Goal: Communication & Community: Share content

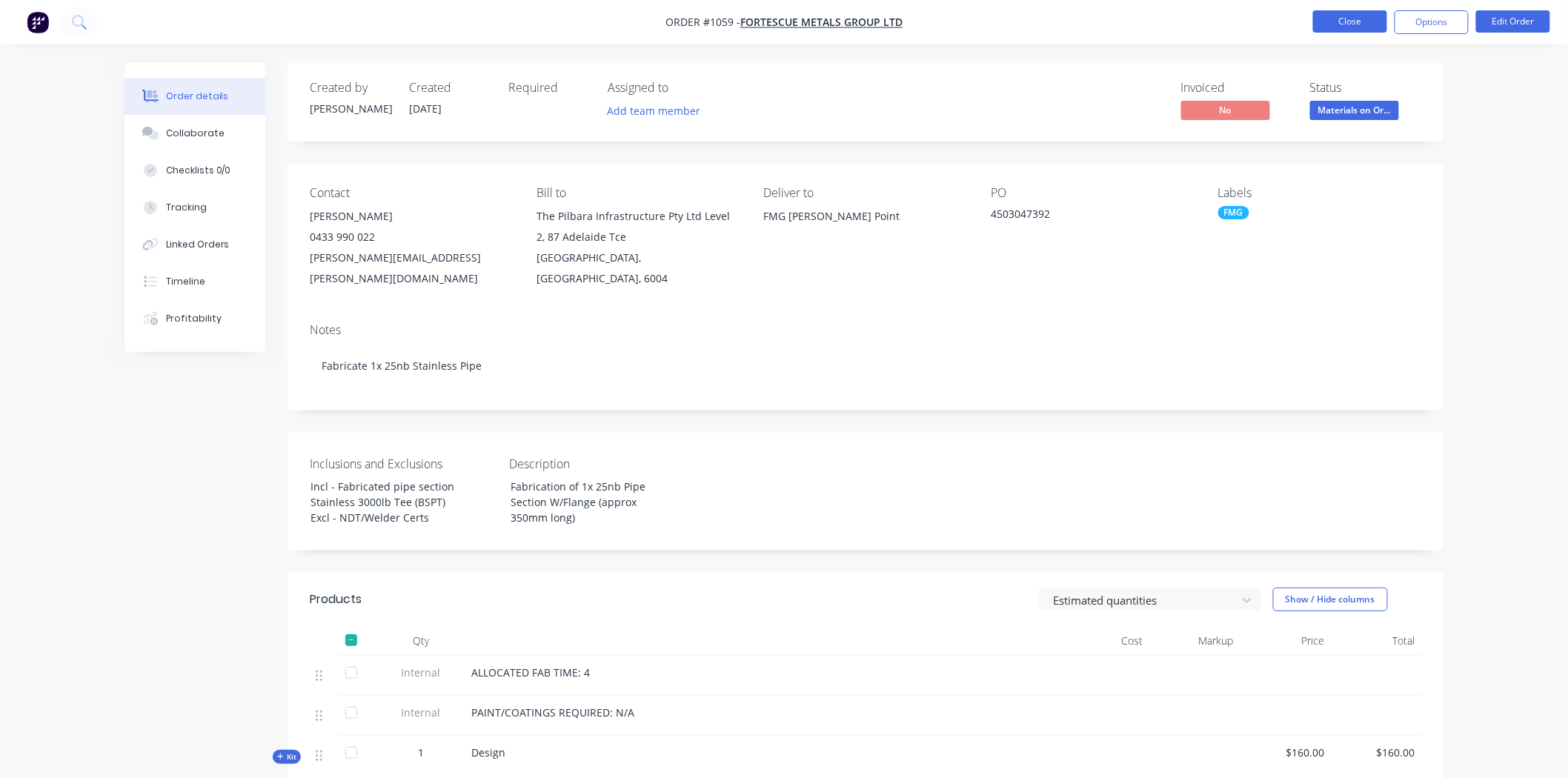
click at [1339, 16] on button "Close" at bounding box center [1349, 21] width 74 height 22
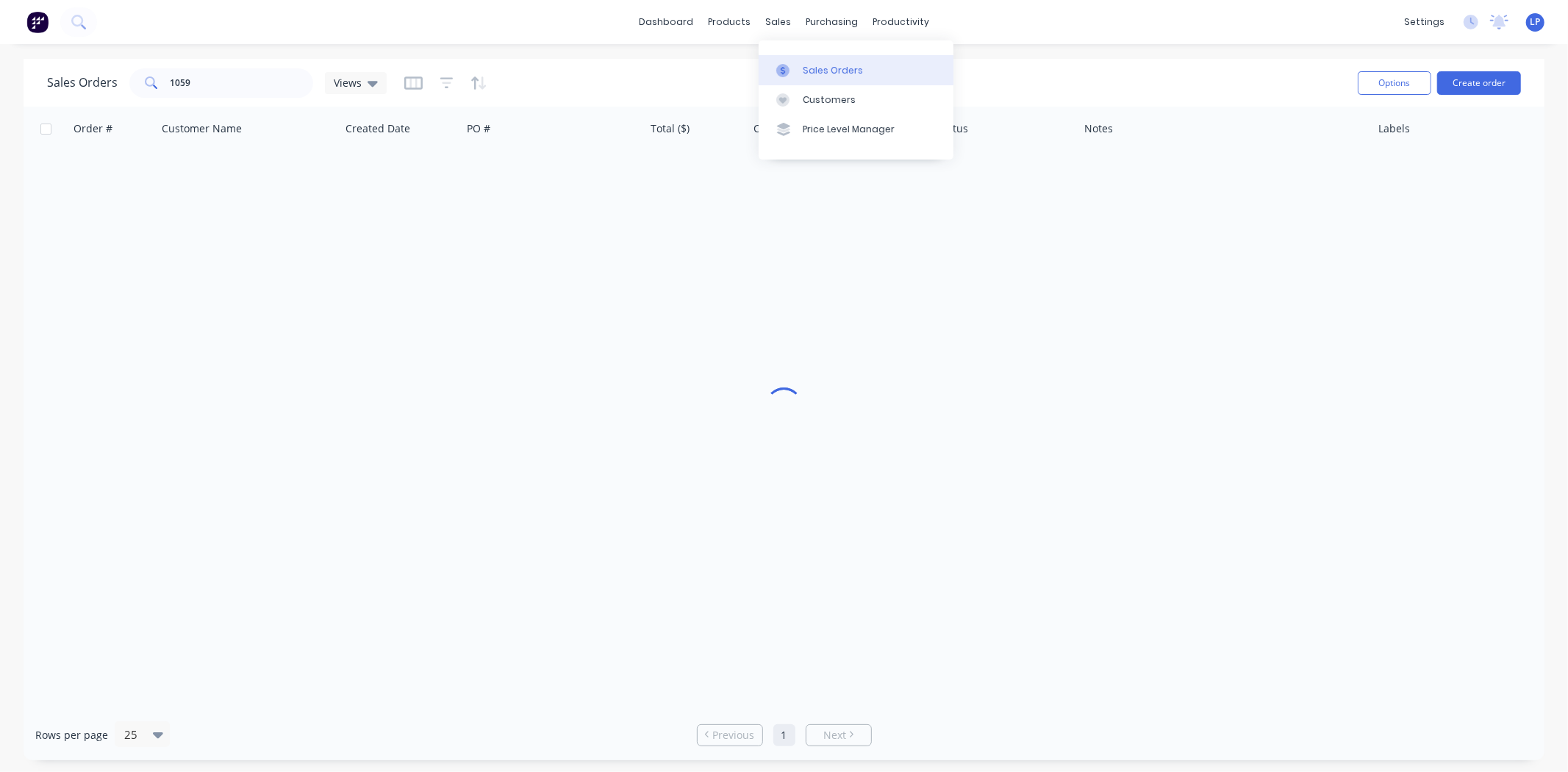
click at [824, 73] on div "Sales Orders" at bounding box center [832, 71] width 61 height 14
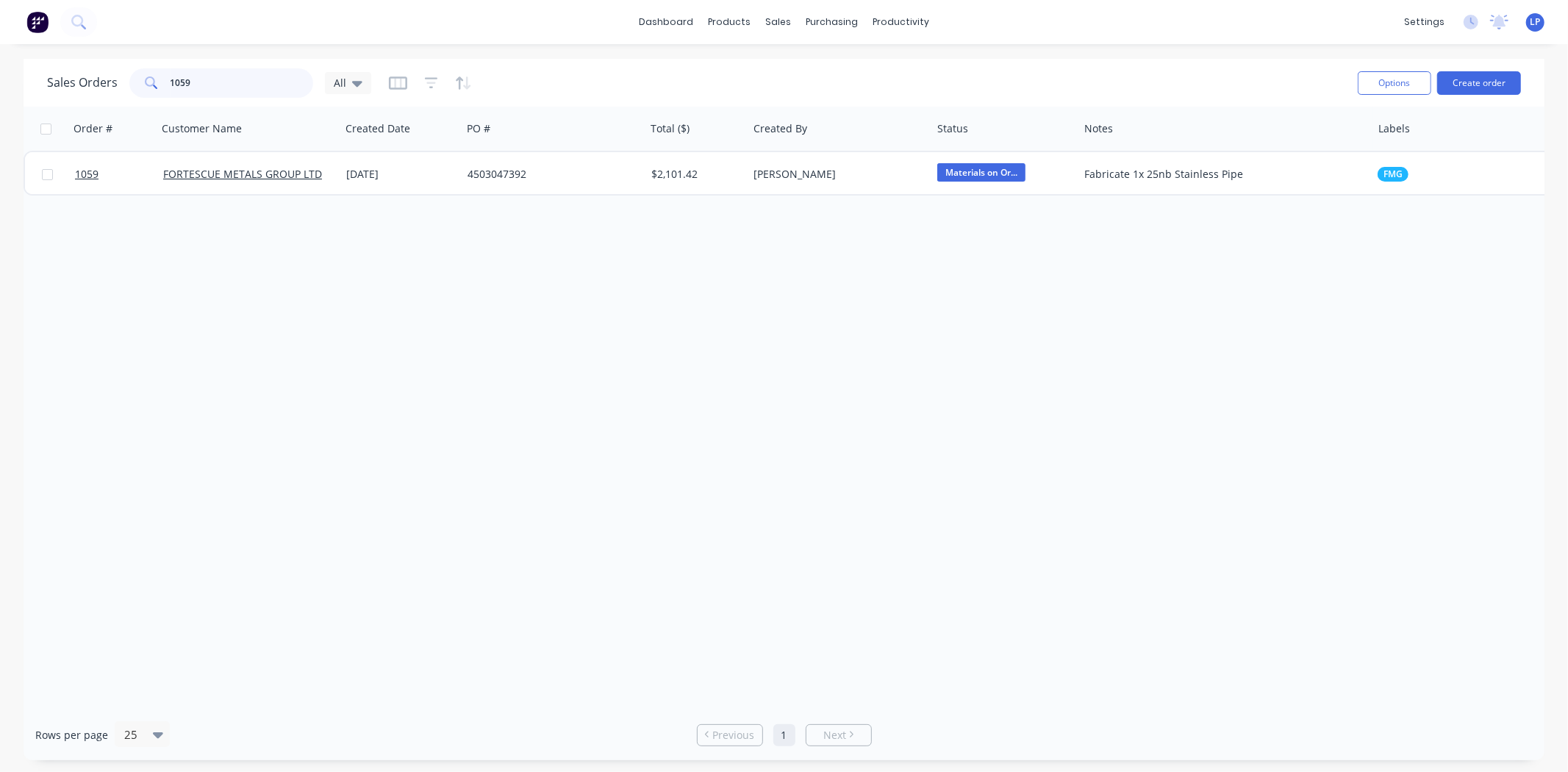
click at [219, 86] on input "1059" at bounding box center [242, 83] width 143 height 30
type input "1"
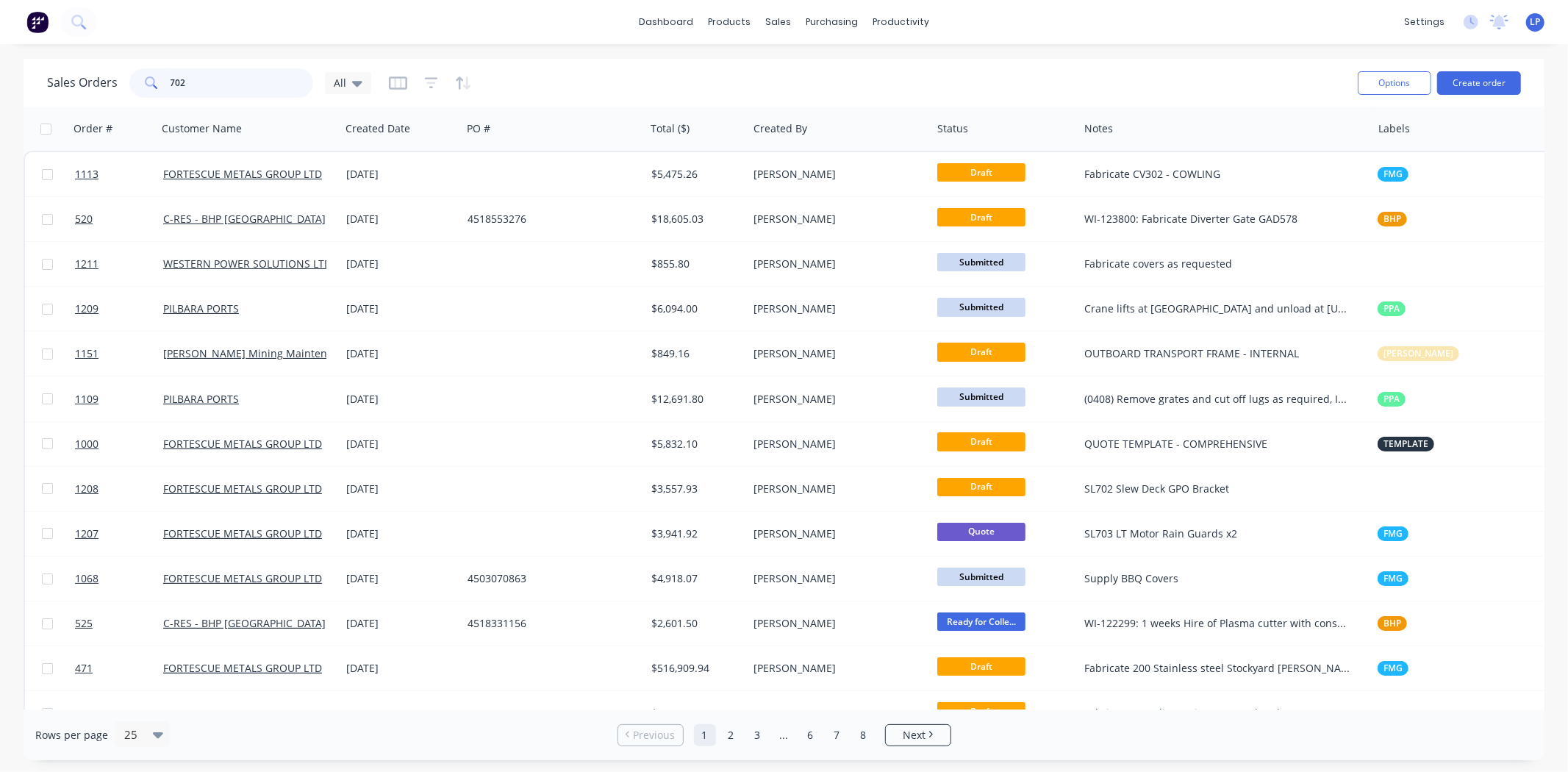
type input "702"
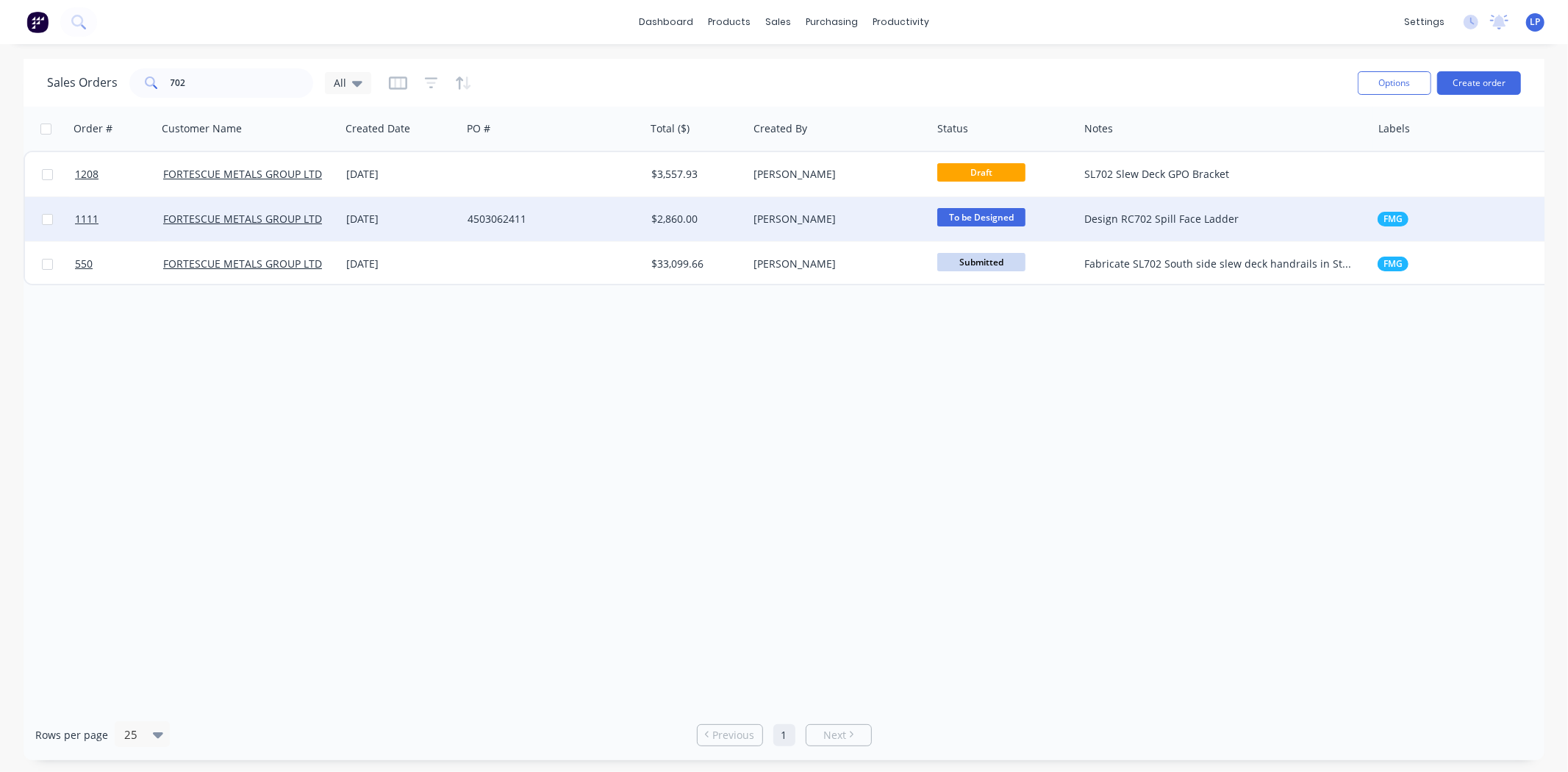
click at [578, 224] on div "4503062411" at bounding box center [549, 219] width 163 height 14
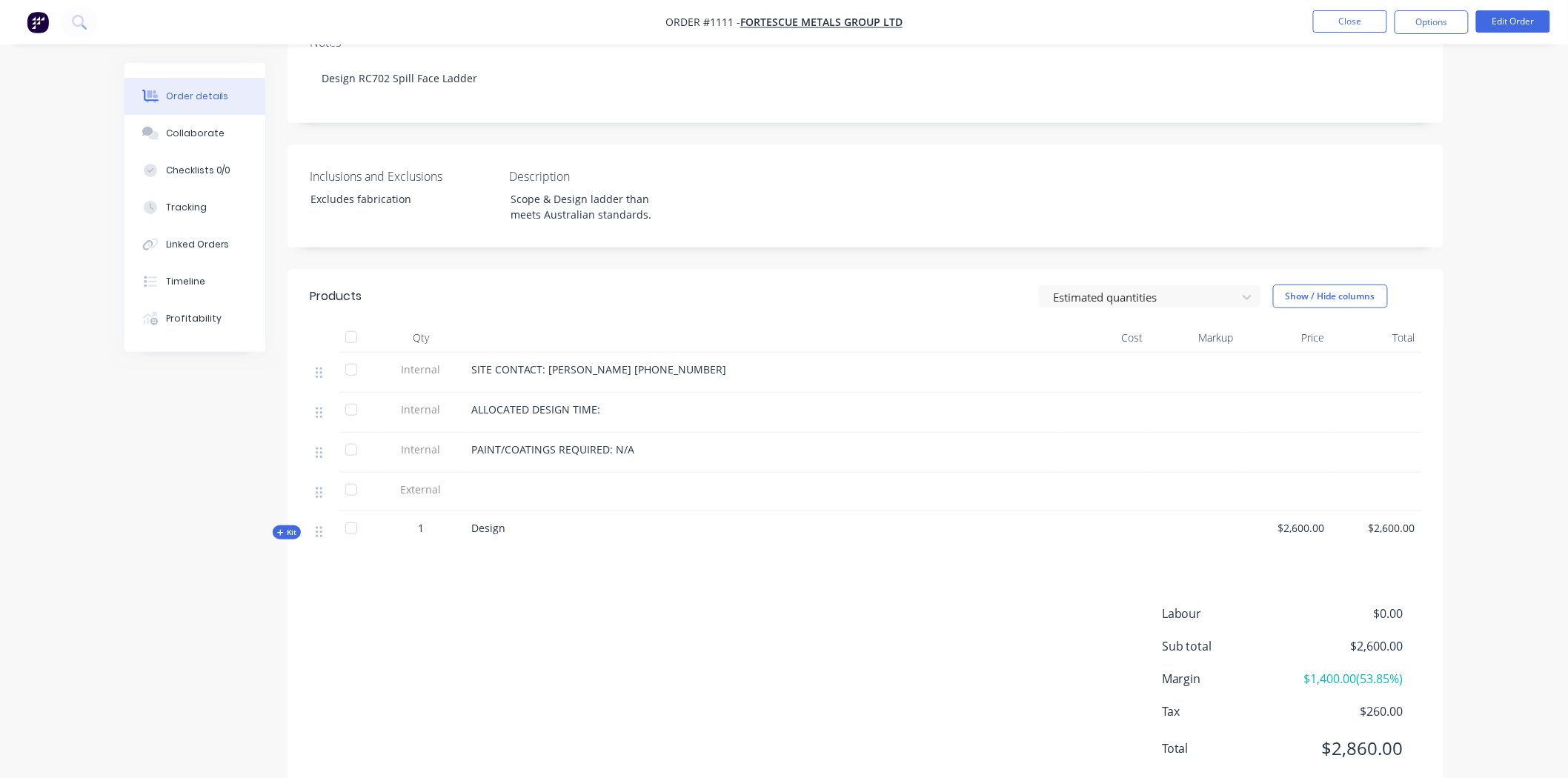
scroll to position [312, 0]
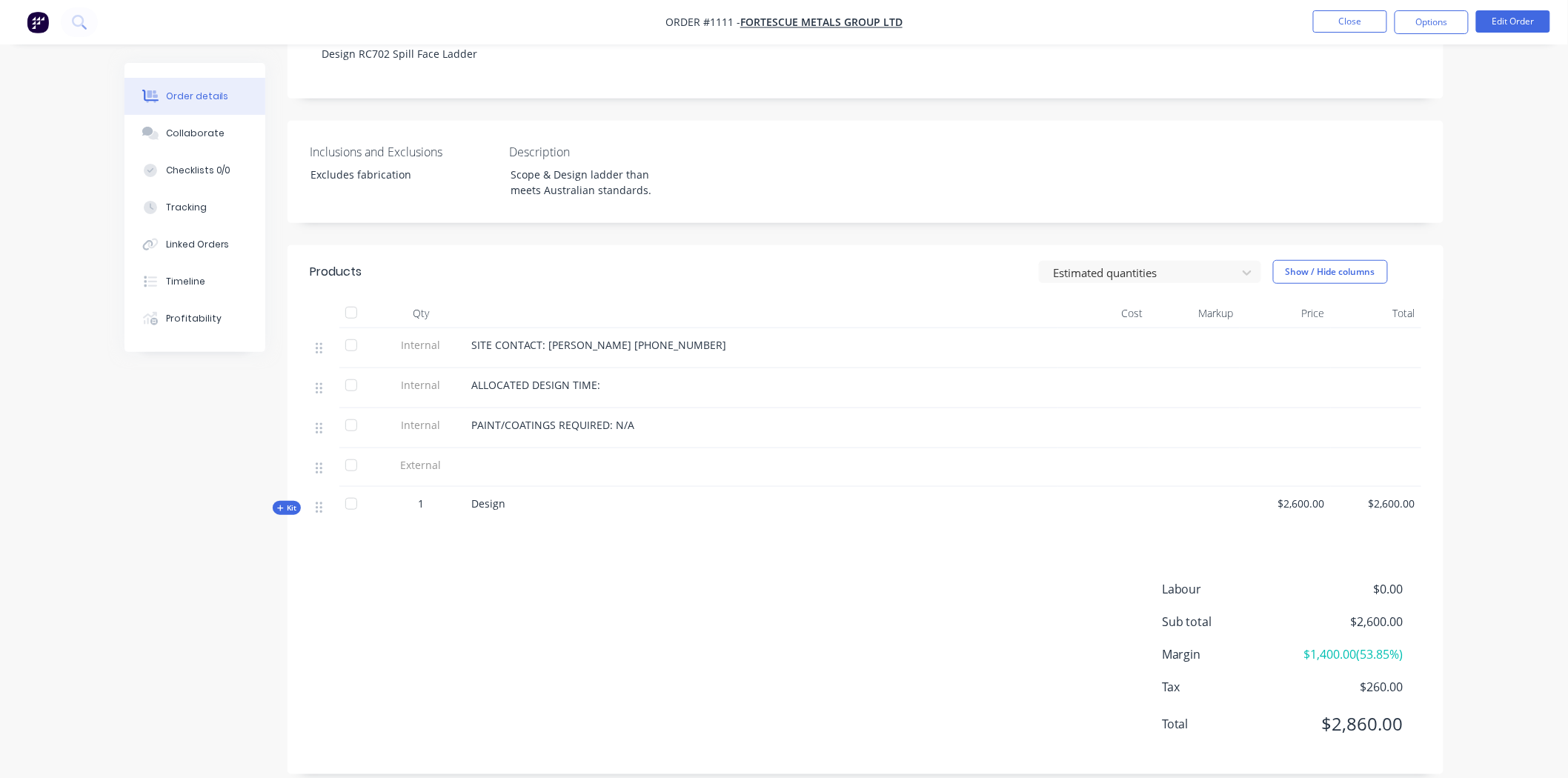
click at [282, 504] on icon "button" at bounding box center [280, 508] width 6 height 7
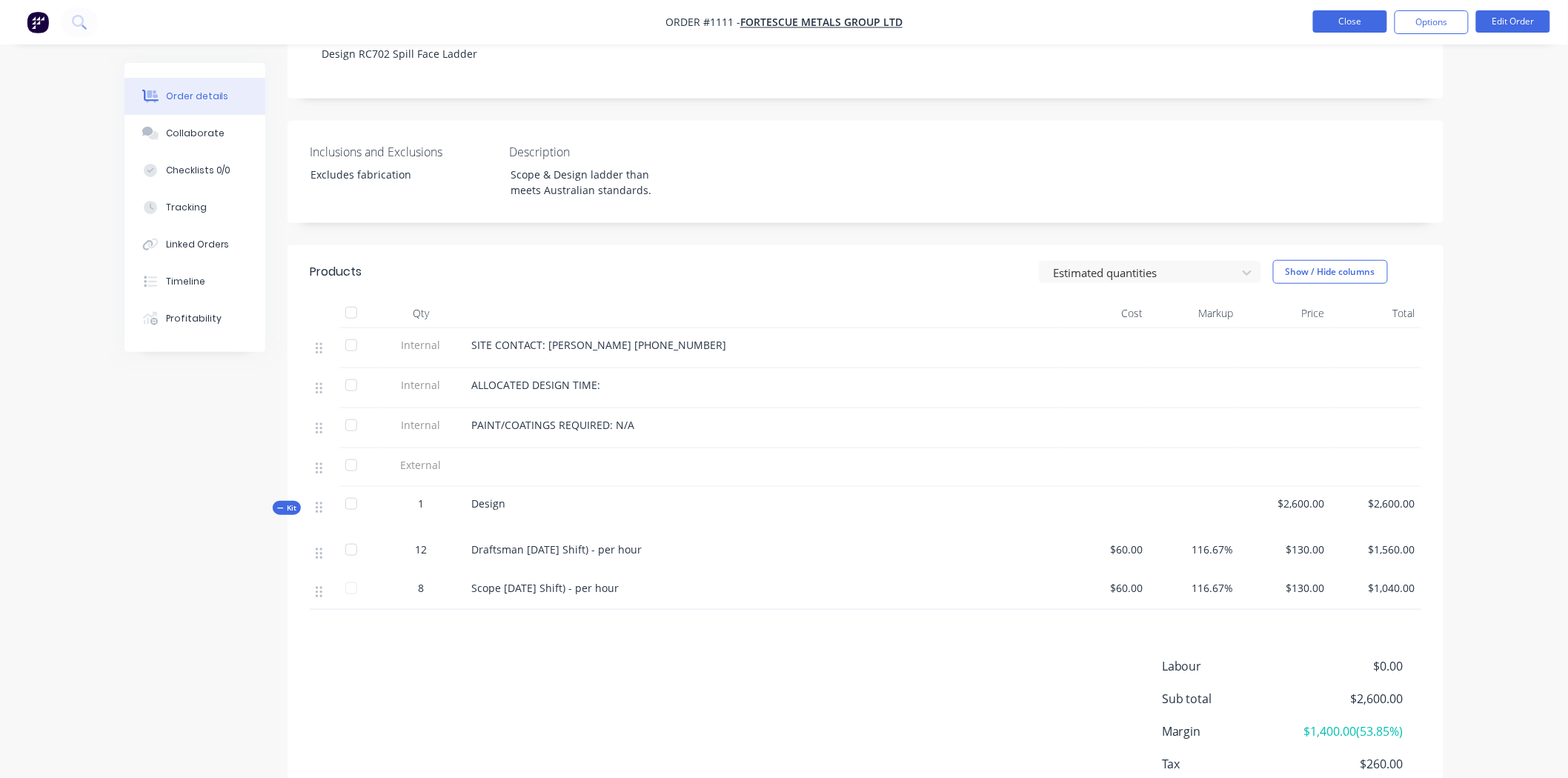
click at [1367, 20] on button "Close" at bounding box center [1349, 21] width 74 height 22
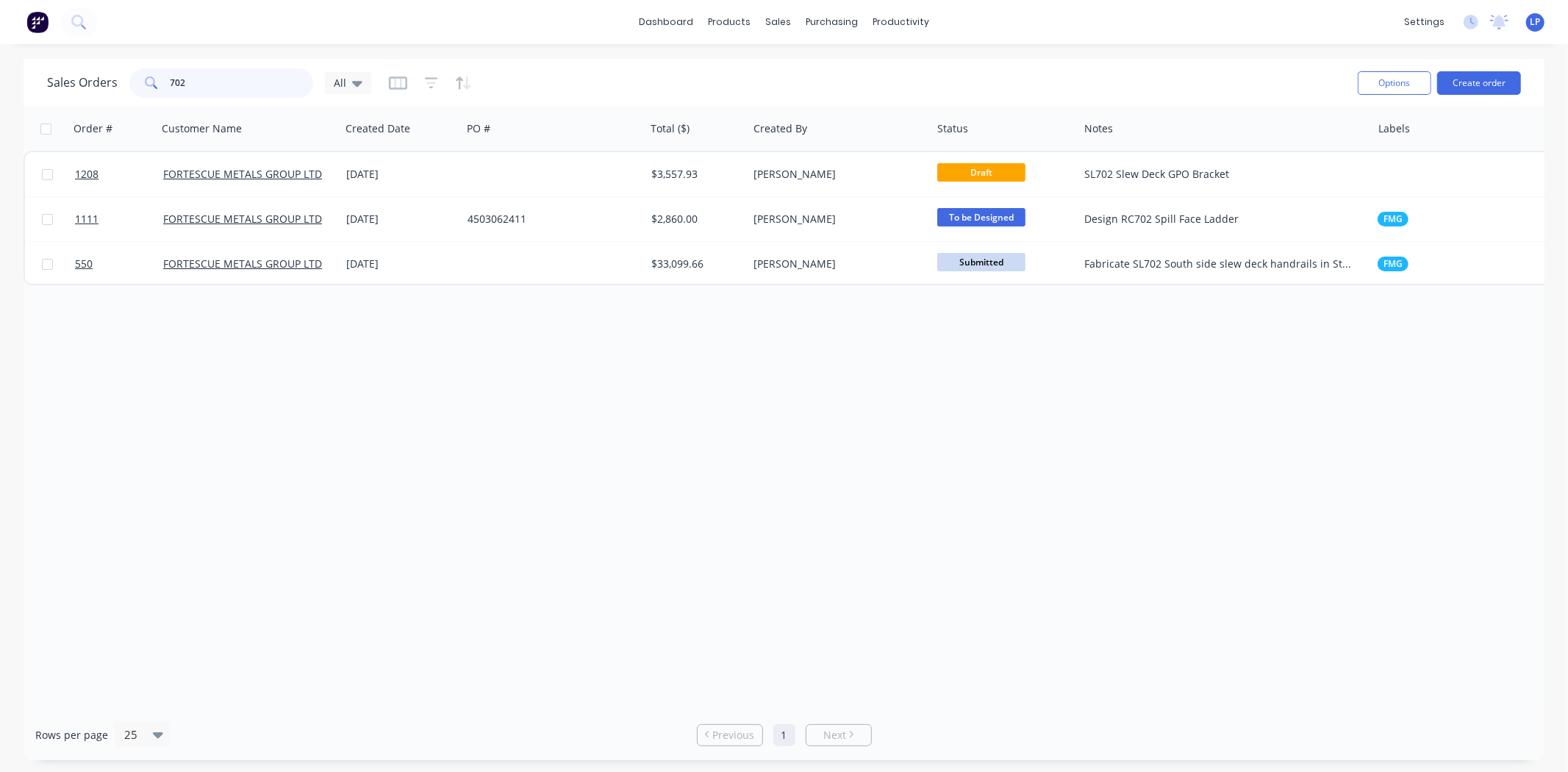
drag, startPoint x: 214, startPoint y: 75, endPoint x: 155, endPoint y: 70, distance: 59.2
click at [155, 70] on div "702" at bounding box center [221, 83] width 184 height 30
type input "1137"
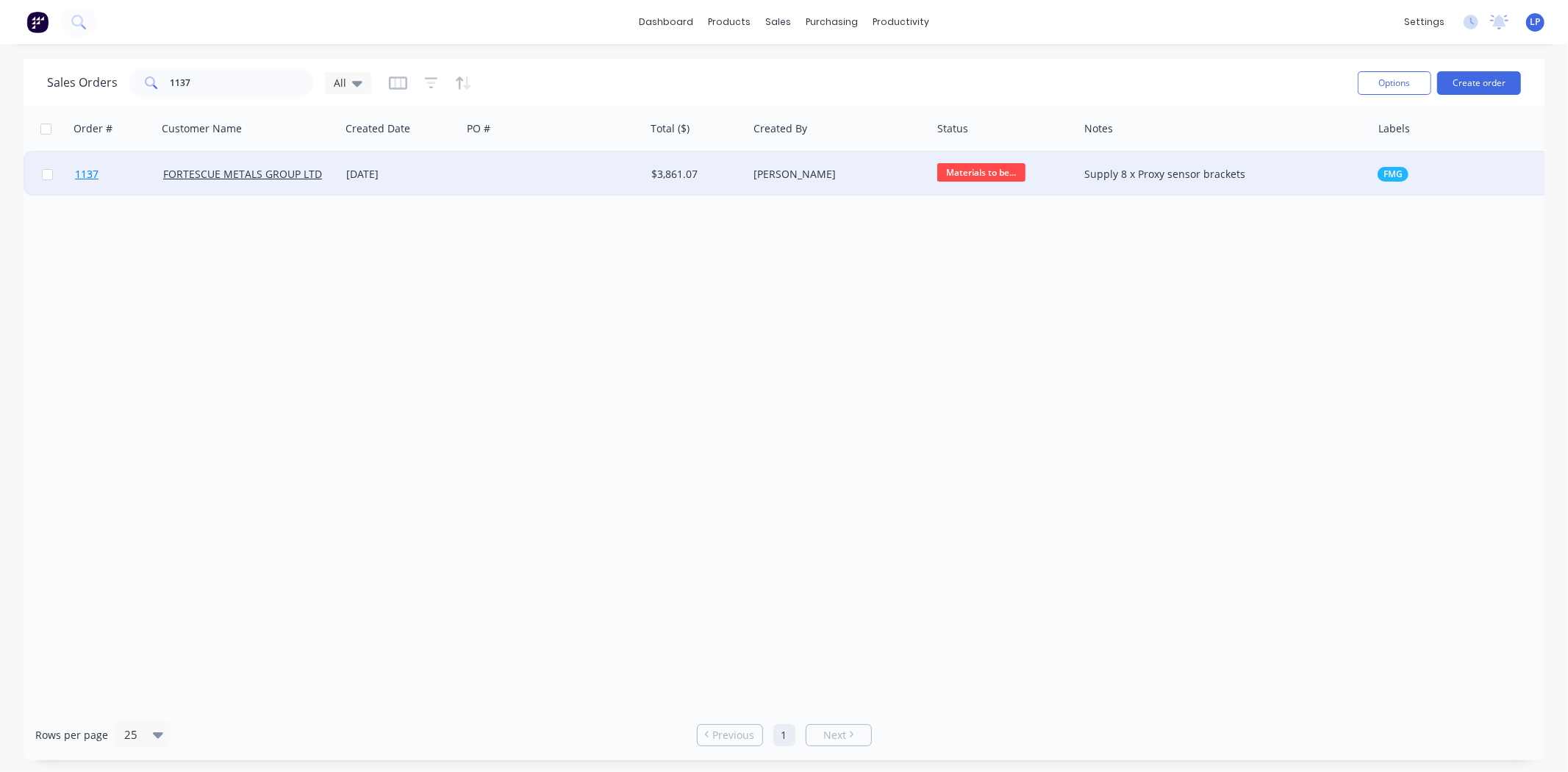
click at [115, 174] on link "1137" at bounding box center [119, 174] width 89 height 44
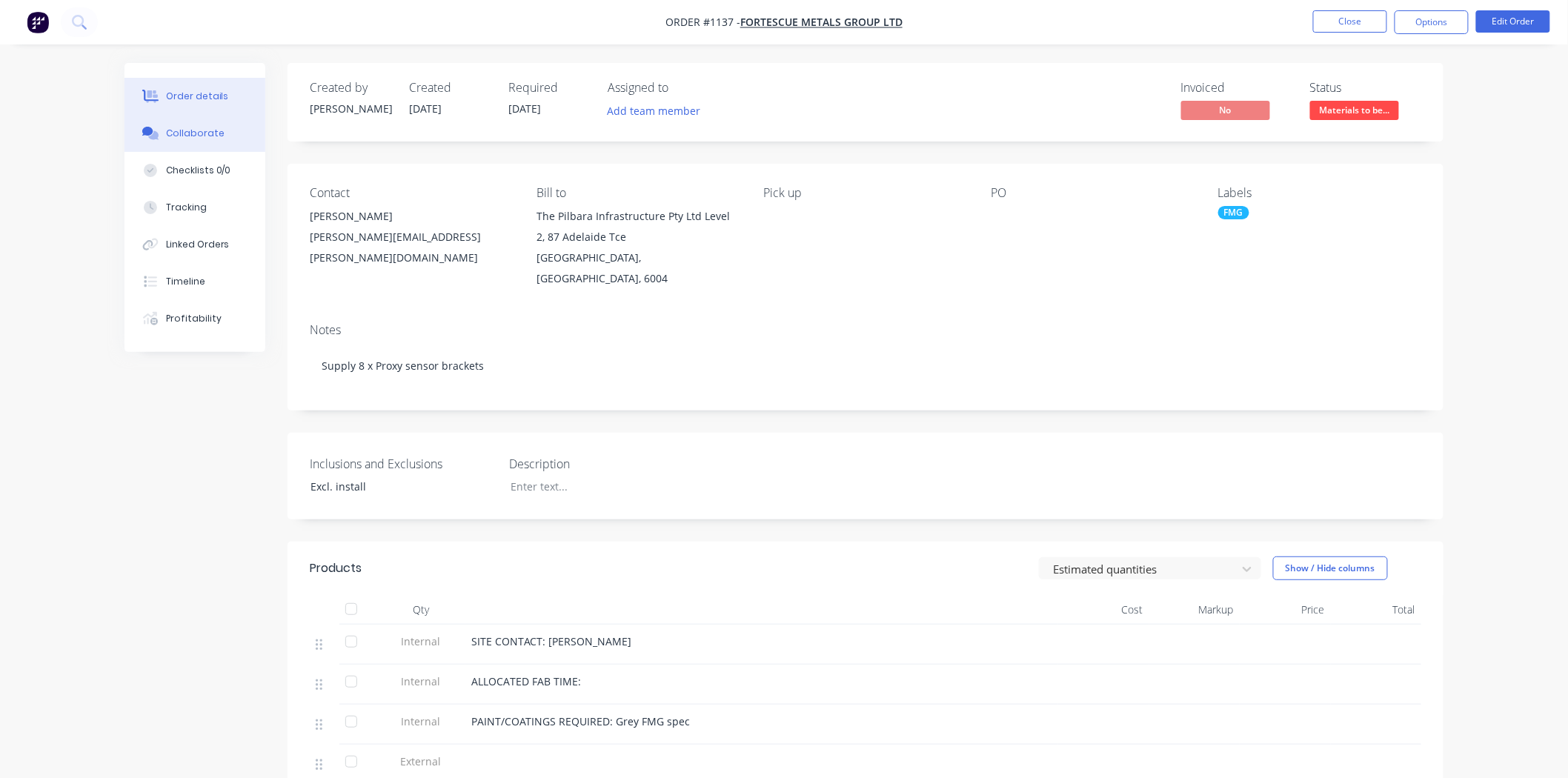
click at [201, 136] on div "Collaborate" at bounding box center [195, 133] width 58 height 14
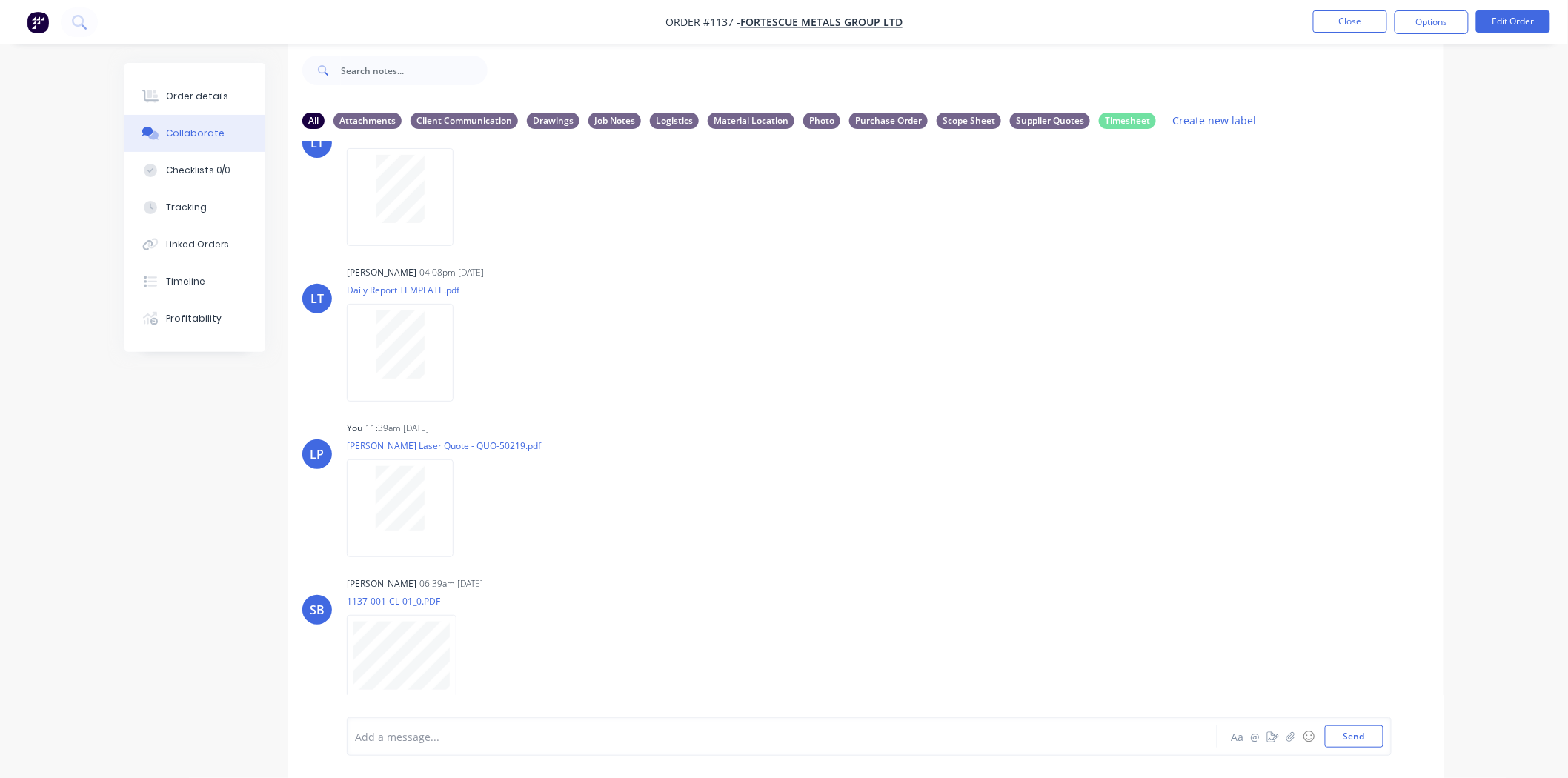
scroll to position [393, 0]
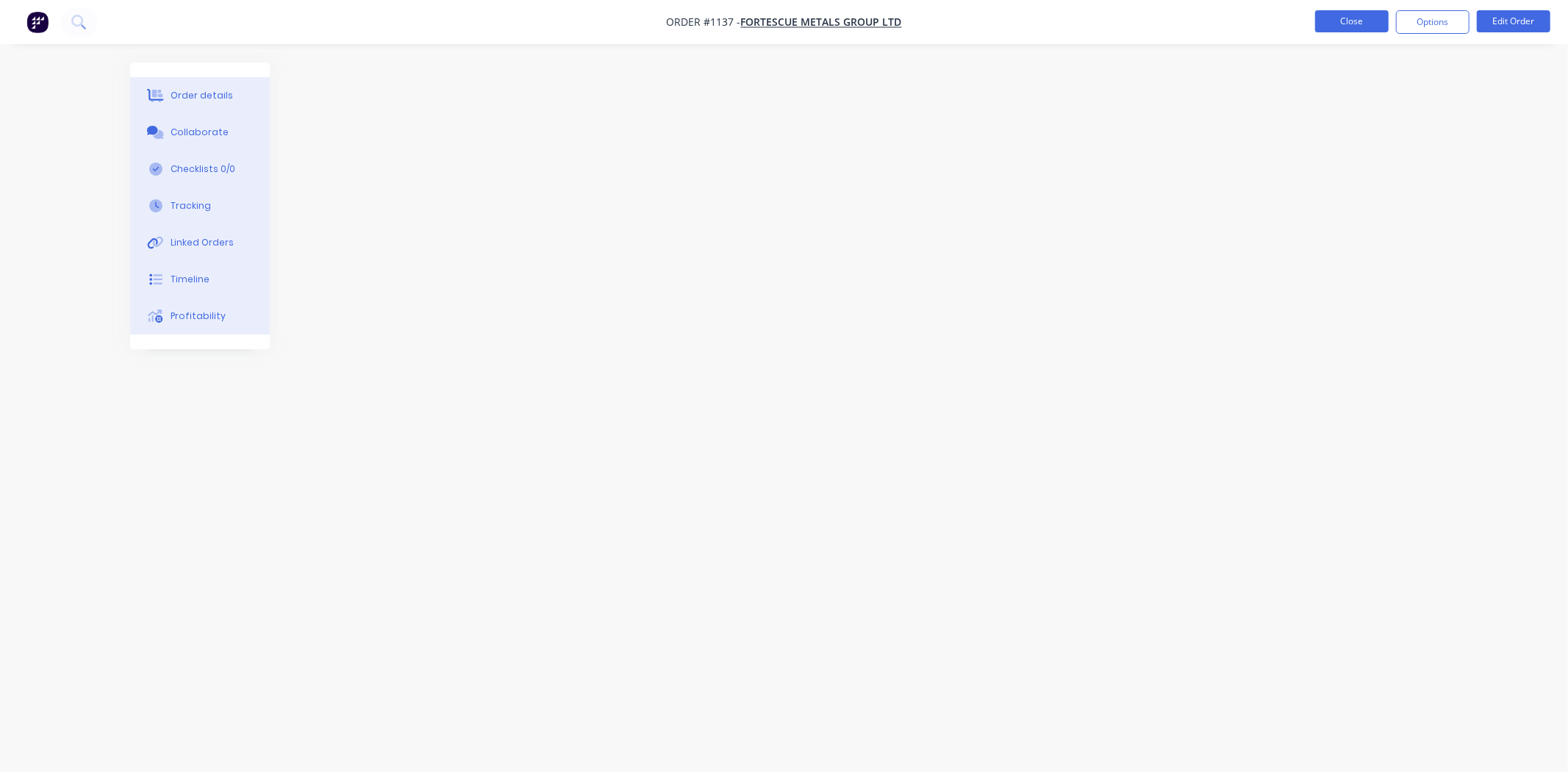
click at [1344, 12] on button "Close" at bounding box center [1352, 21] width 73 height 22
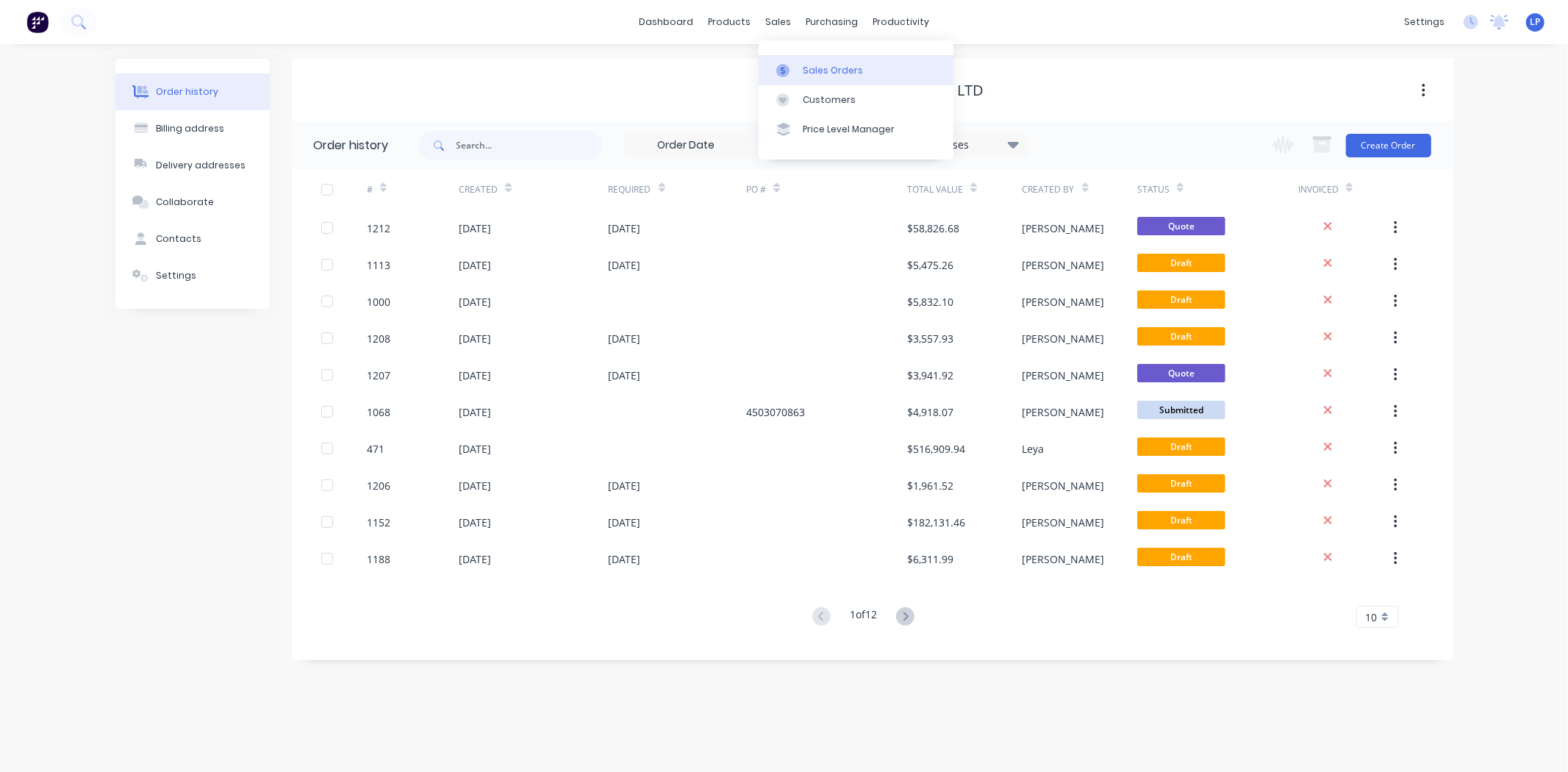
click at [791, 65] on div at bounding box center [787, 71] width 22 height 14
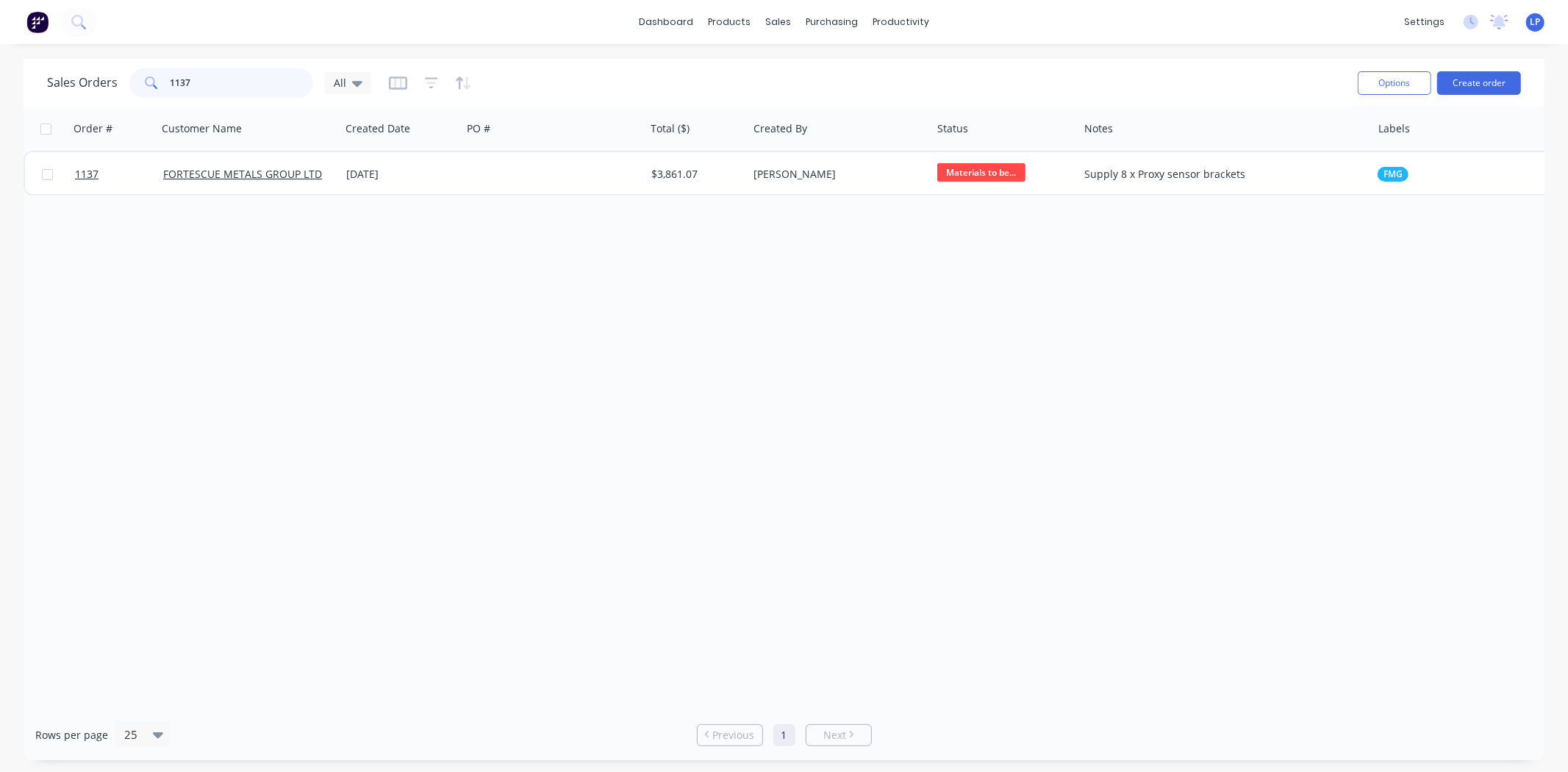
drag, startPoint x: 208, startPoint y: 81, endPoint x: 157, endPoint y: 78, distance: 51.1
click at [157, 78] on div "1137" at bounding box center [221, 83] width 184 height 30
type input "702"
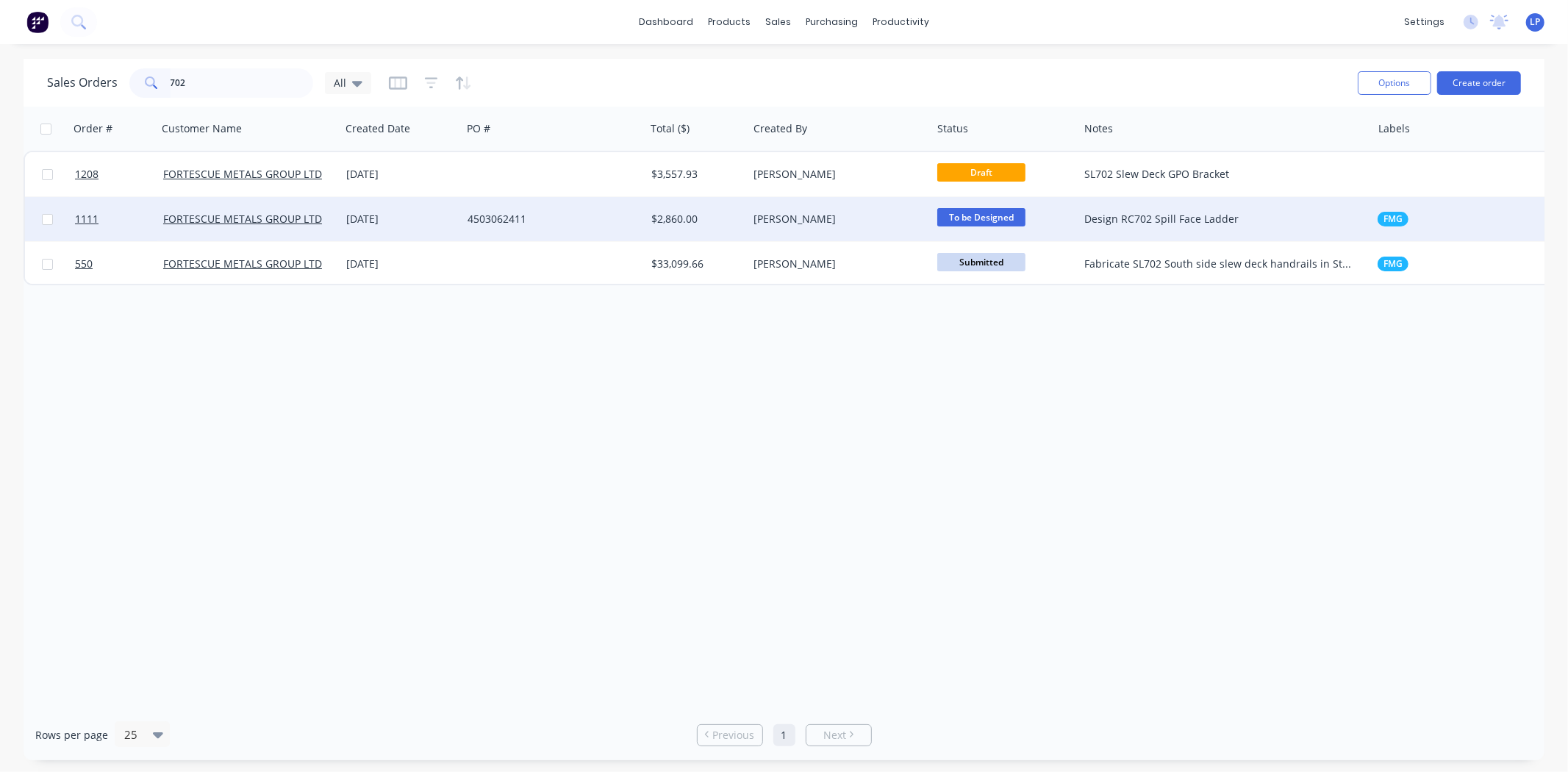
click at [540, 223] on div "4503062411" at bounding box center [549, 219] width 163 height 14
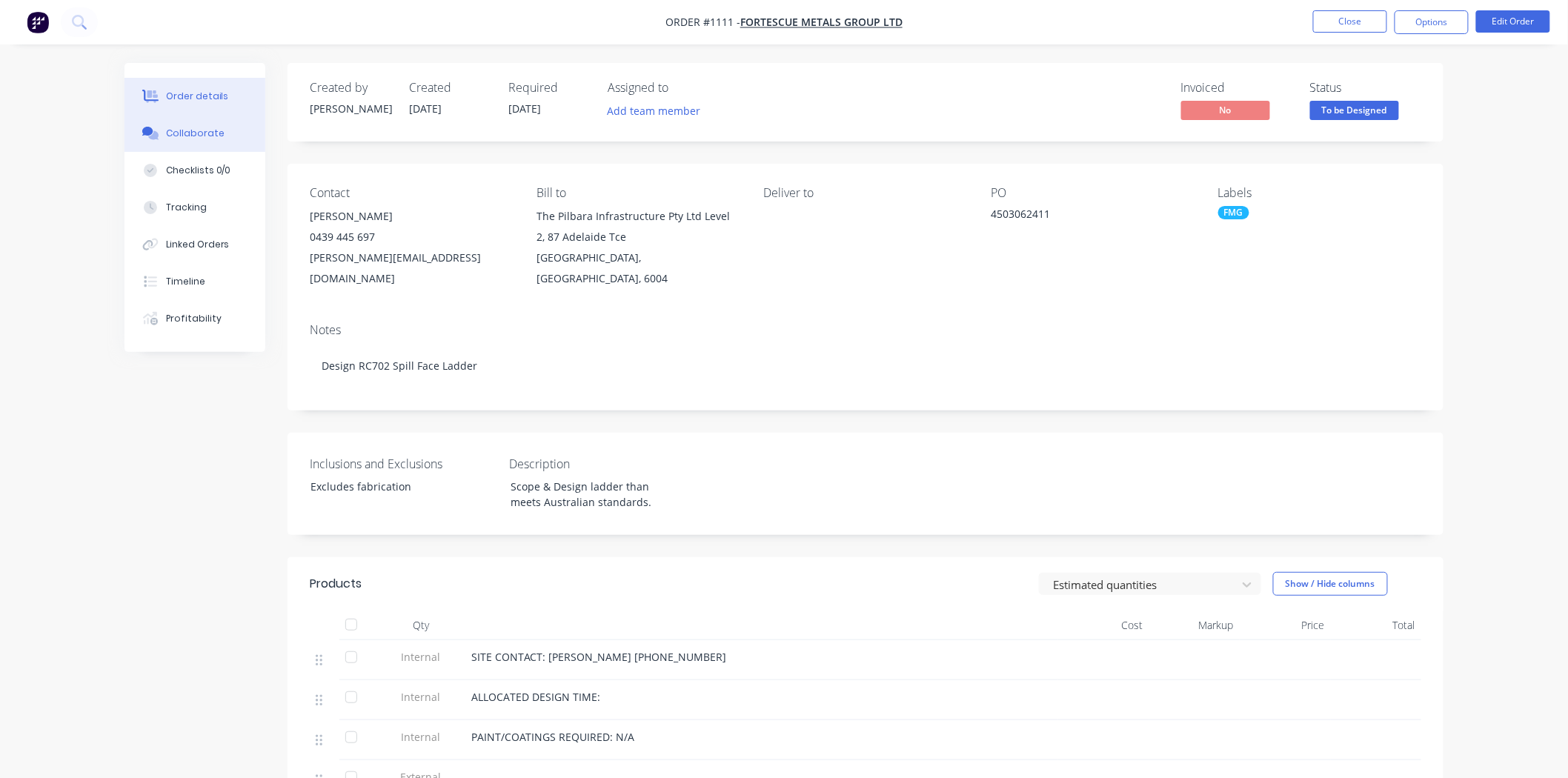
click at [201, 138] on div "Collaborate" at bounding box center [195, 133] width 58 height 14
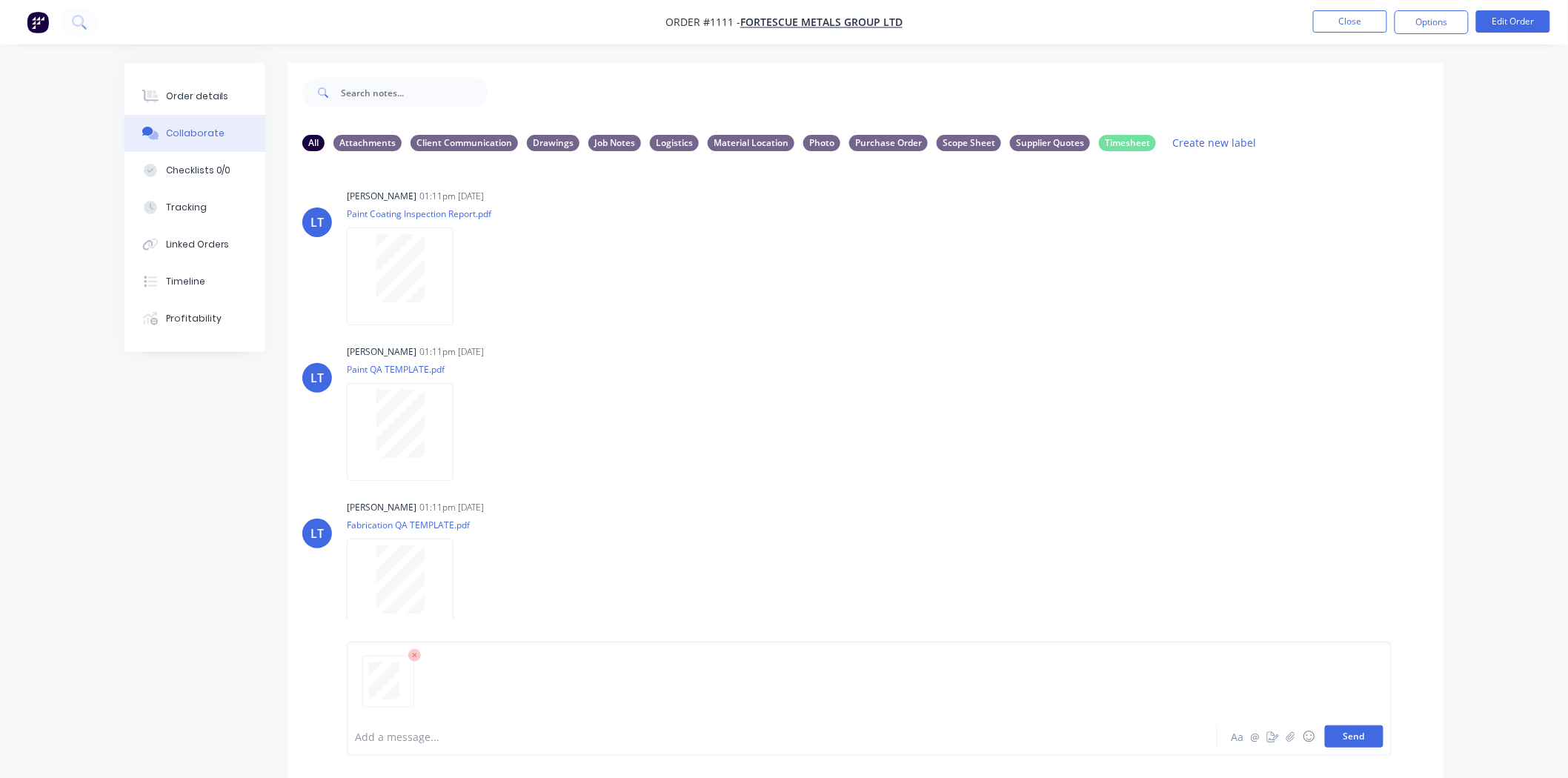
click at [1334, 739] on button "Send" at bounding box center [1354, 737] width 58 height 22
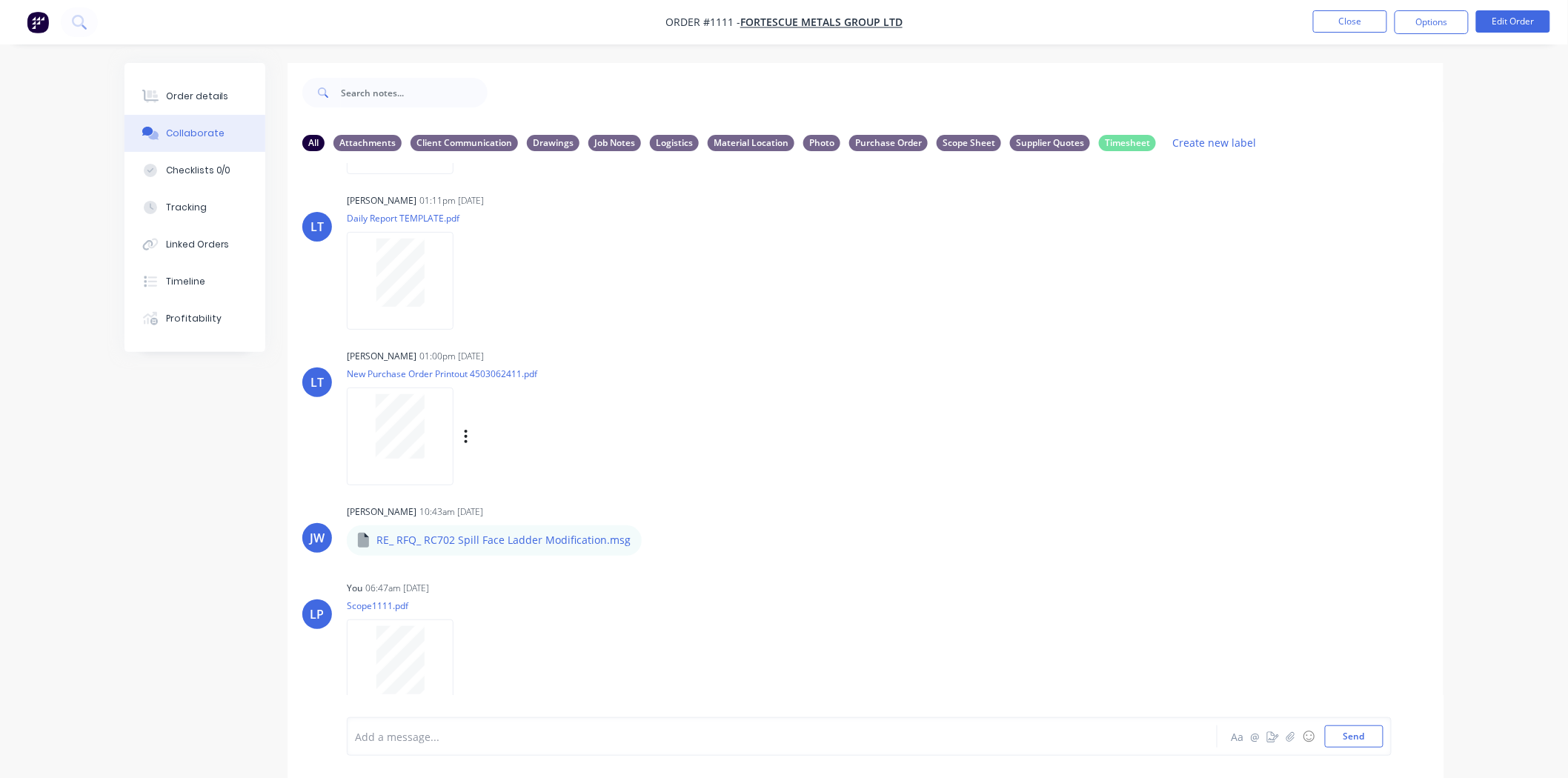
scroll to position [468, 0]
